Goal: Task Accomplishment & Management: Manage account settings

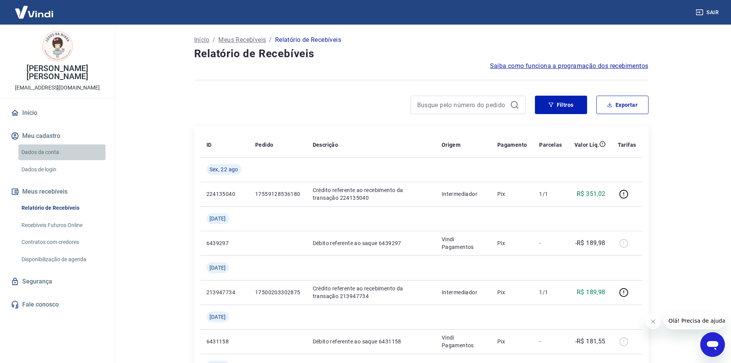
click at [46, 145] on link "Dados da conta" at bounding box center [61, 152] width 87 height 16
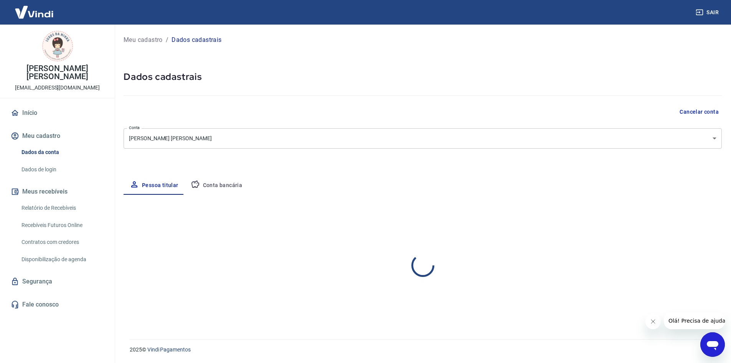
select select "SP"
select select "business"
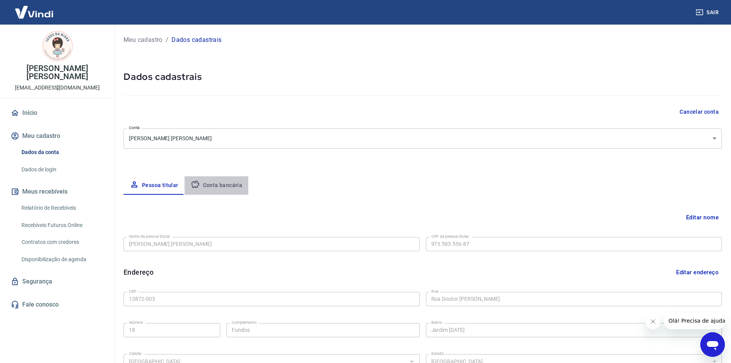
click at [202, 182] on button "Conta bancária" at bounding box center [217, 185] width 64 height 18
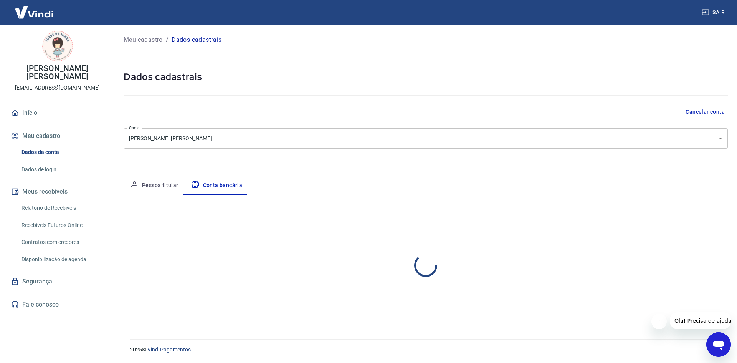
select select "1"
click at [685, 216] on button "Editar conta bancária" at bounding box center [696, 217] width 64 height 15
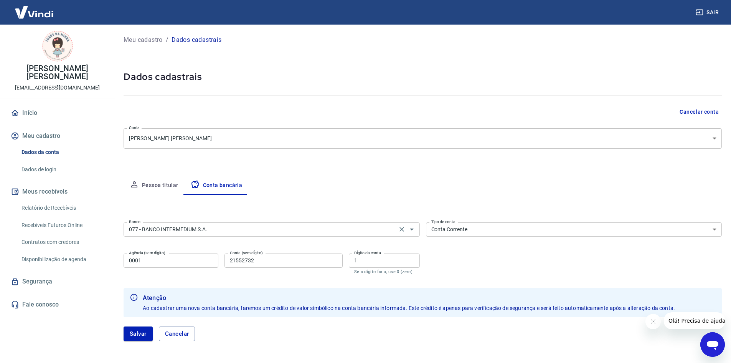
click at [242, 234] on div "077 - BANCO INTERMEDIUM S.A. Banco" at bounding box center [272, 229] width 296 height 14
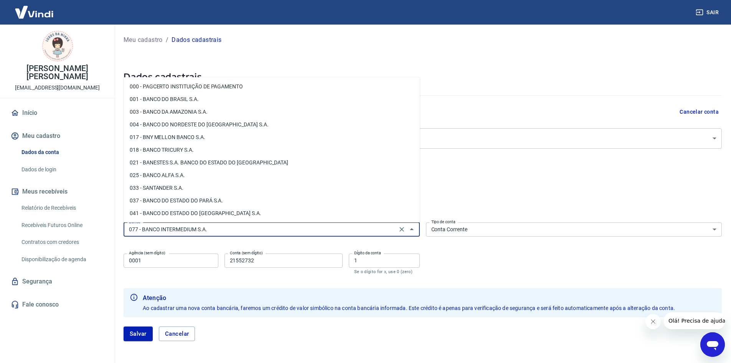
scroll to position [73, 0]
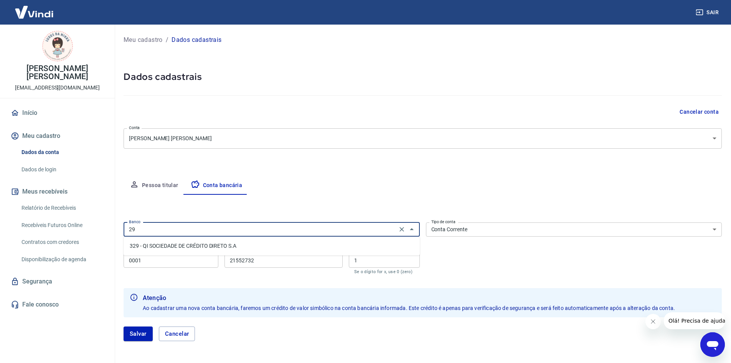
type input "2"
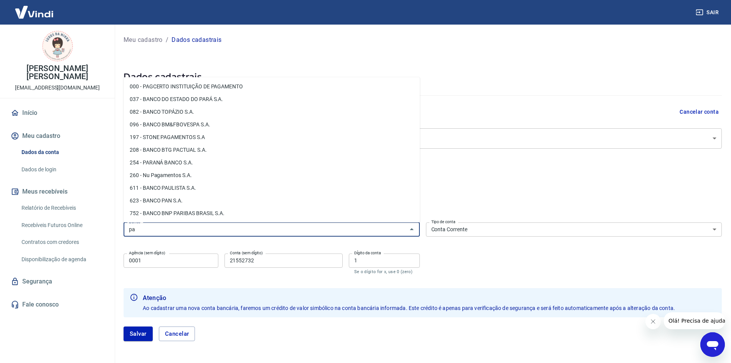
type input "p"
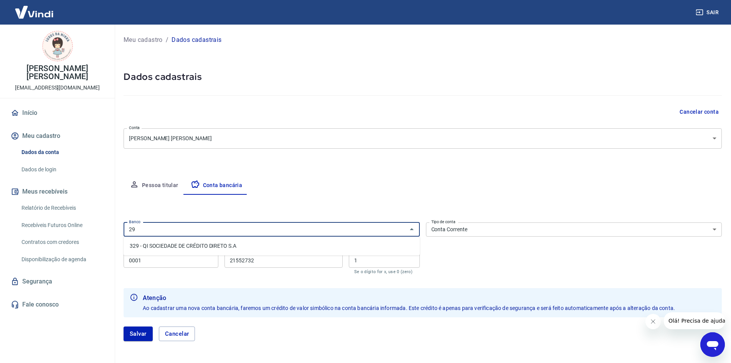
type input "2"
type input "s"
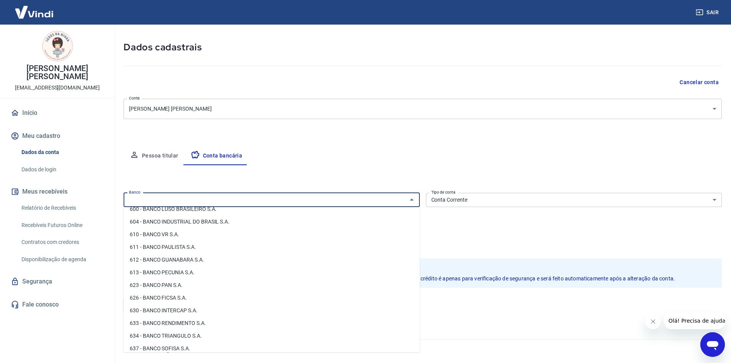
scroll to position [944, 0]
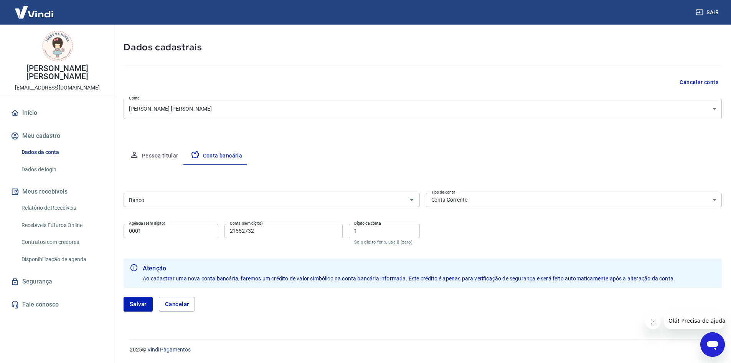
click at [395, 160] on div "Pessoa titular Conta bancária" at bounding box center [423, 156] width 598 height 18
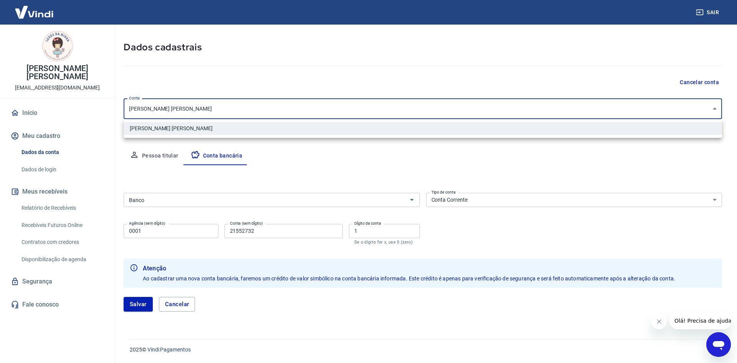
click at [435, 113] on body "Sair Eny Trova [PERSON_NAME] [EMAIL_ADDRESS][DOMAIN_NAME] Início Meu cadastro D…" at bounding box center [368, 151] width 737 height 363
click at [435, 113] on div at bounding box center [368, 181] width 737 height 363
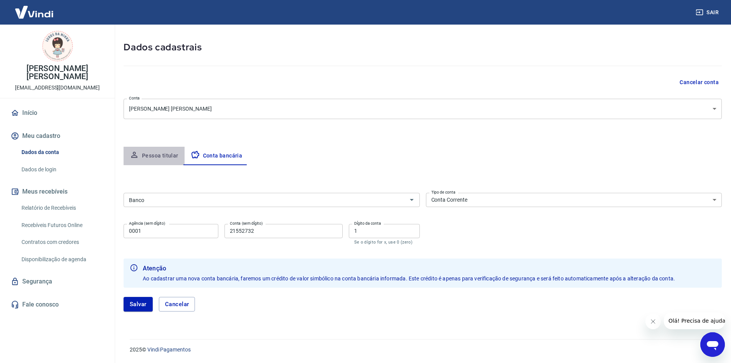
click at [160, 154] on button "Pessoa titular" at bounding box center [154, 156] width 61 height 18
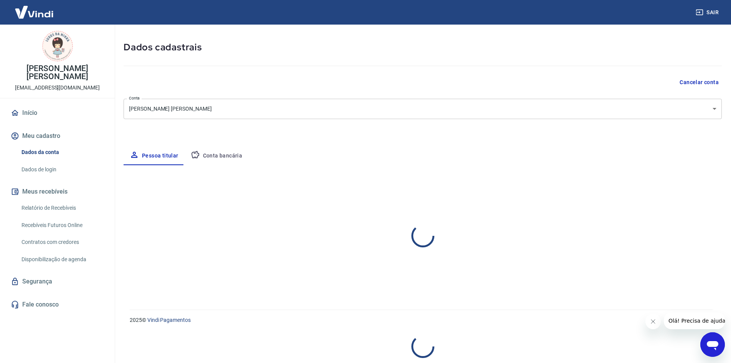
select select "SP"
select select "business"
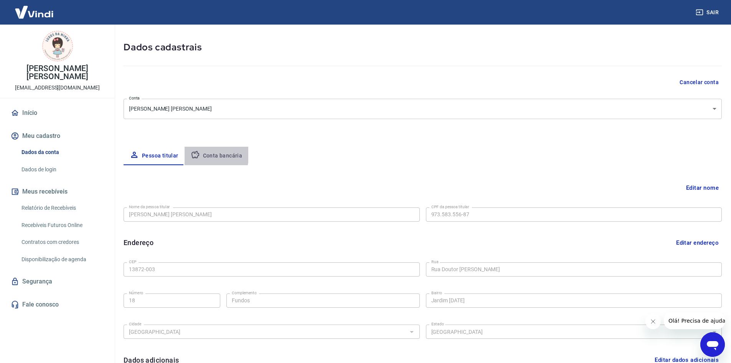
click at [200, 154] on button "Conta bancária" at bounding box center [217, 156] width 64 height 18
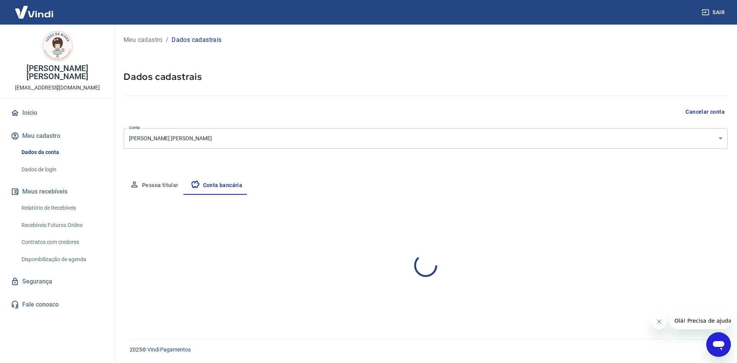
select select "1"
click at [682, 214] on button "Editar conta bancária" at bounding box center [696, 217] width 64 height 15
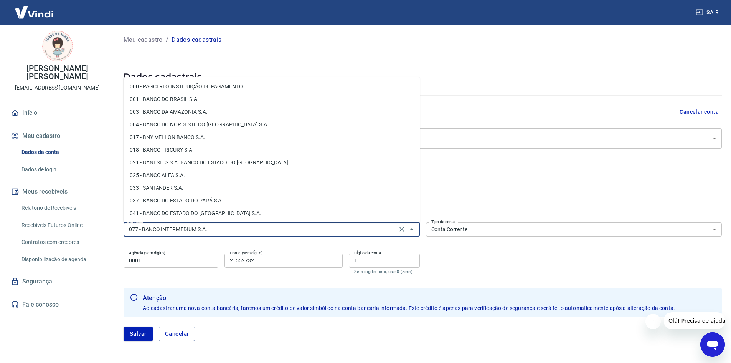
click at [207, 227] on input "077 - BANCO INTERMEDIUM S.A." at bounding box center [260, 230] width 269 height 10
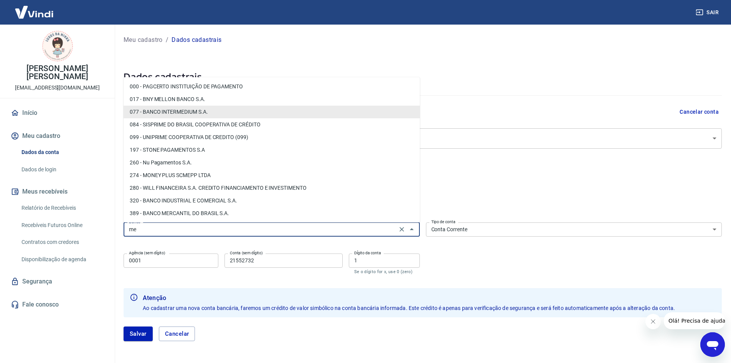
type input "m"
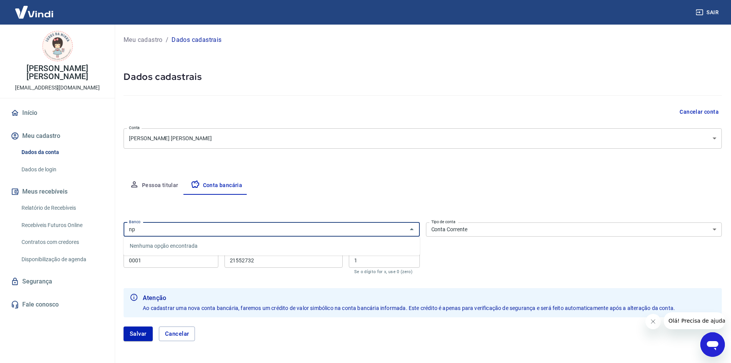
type input "n"
type input "pan"
click at [195, 250] on li "623 - BANCO PAN S.A." at bounding box center [272, 245] width 296 height 13
type input "623 - BANCO PAN S.A."
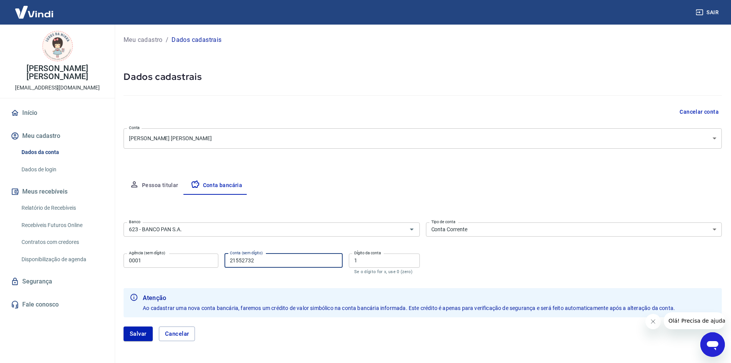
drag, startPoint x: 268, startPoint y: 263, endPoint x: 204, endPoint y: 258, distance: 63.9
click at [204, 258] on div "Agência (sem dígito) 0001 Agência (sem dígito) Conta (sem dígito) 21552732 Cont…" at bounding box center [272, 262] width 296 height 25
type input "028364209"
drag, startPoint x: 369, startPoint y: 259, endPoint x: 325, endPoint y: 264, distance: 44.5
click at [325, 264] on div "Agência (sem dígito) 0001 Agência (sem dígito) Conta (sem dígito) 028364209 Con…" at bounding box center [272, 262] width 296 height 25
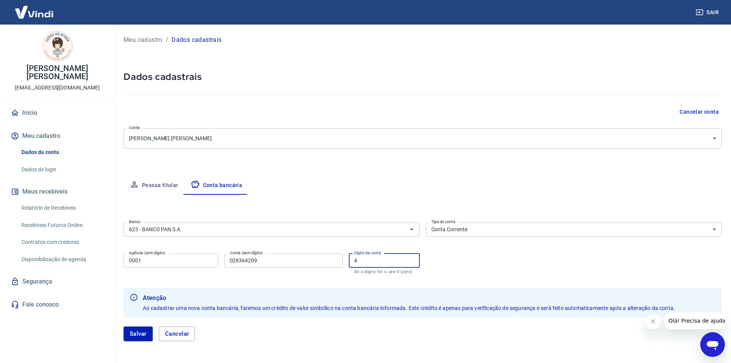
type input "4"
click at [238, 259] on input "028364209" at bounding box center [284, 260] width 118 height 14
click at [144, 335] on button "Salvar" at bounding box center [138, 333] width 29 height 15
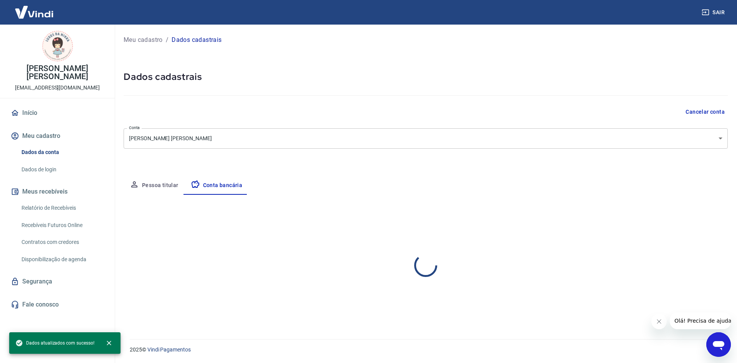
select select "1"
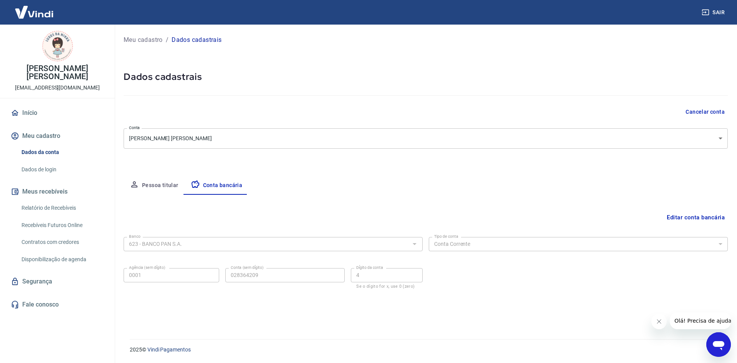
click at [23, 104] on link "Início" at bounding box center [57, 112] width 96 height 17
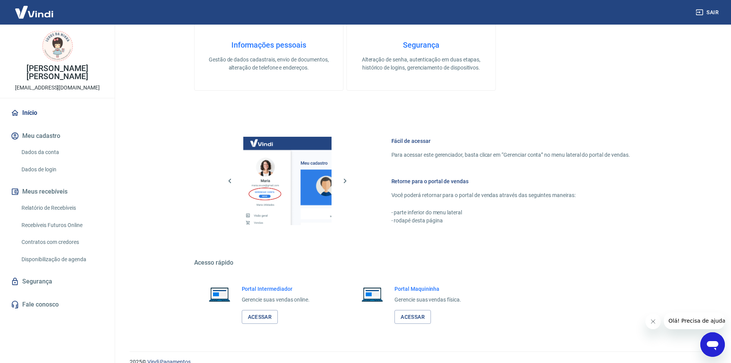
scroll to position [372, 0]
